Goal: Navigation & Orientation: Find specific page/section

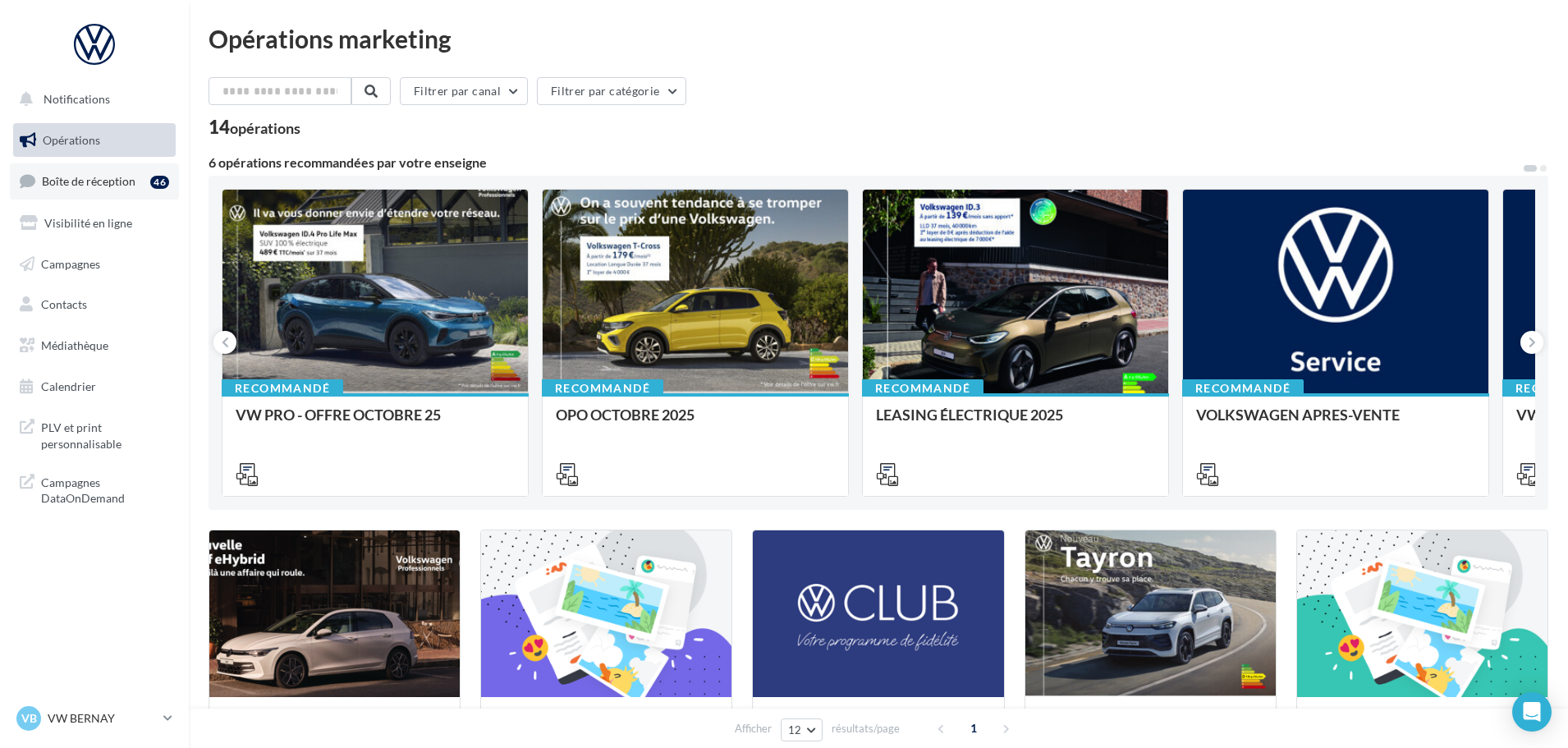
click at [138, 180] on link "Boîte de réception 46" at bounding box center [94, 181] width 169 height 35
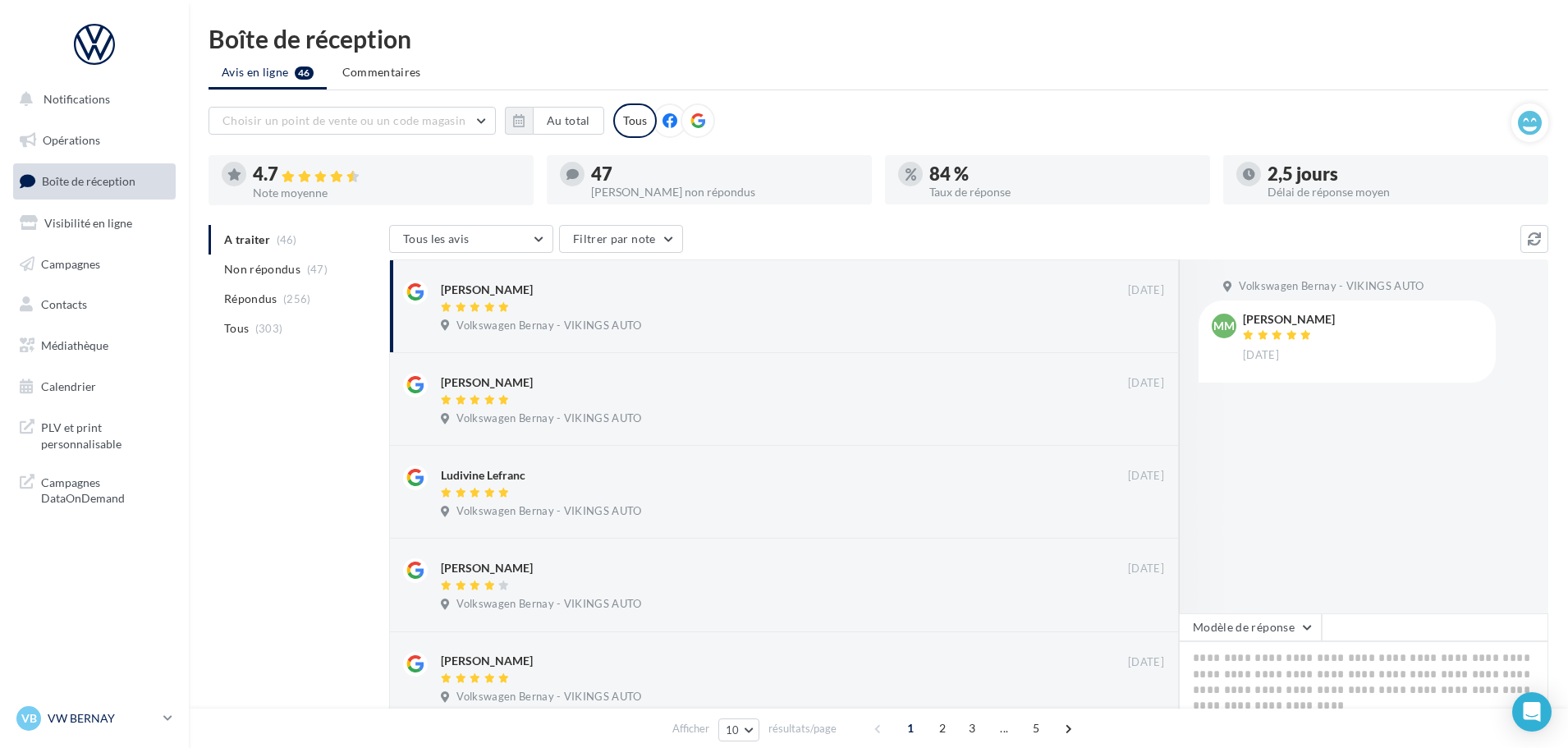
click at [81, 725] on p "VW BERNAY" at bounding box center [102, 718] width 109 height 17
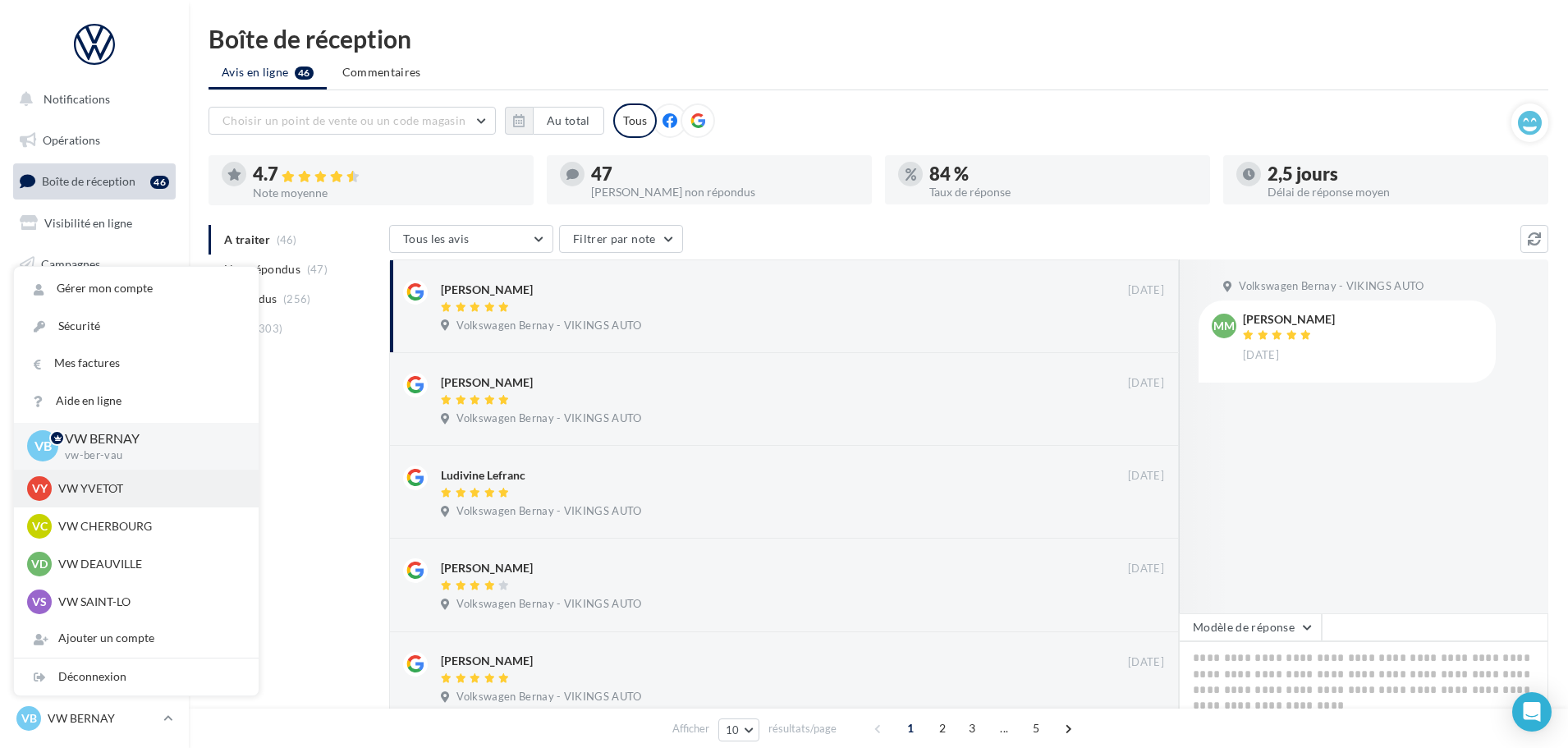
click at [104, 495] on p "VW YVETOT" at bounding box center [148, 488] width 180 height 17
